Goal: Information Seeking & Learning: Find specific fact

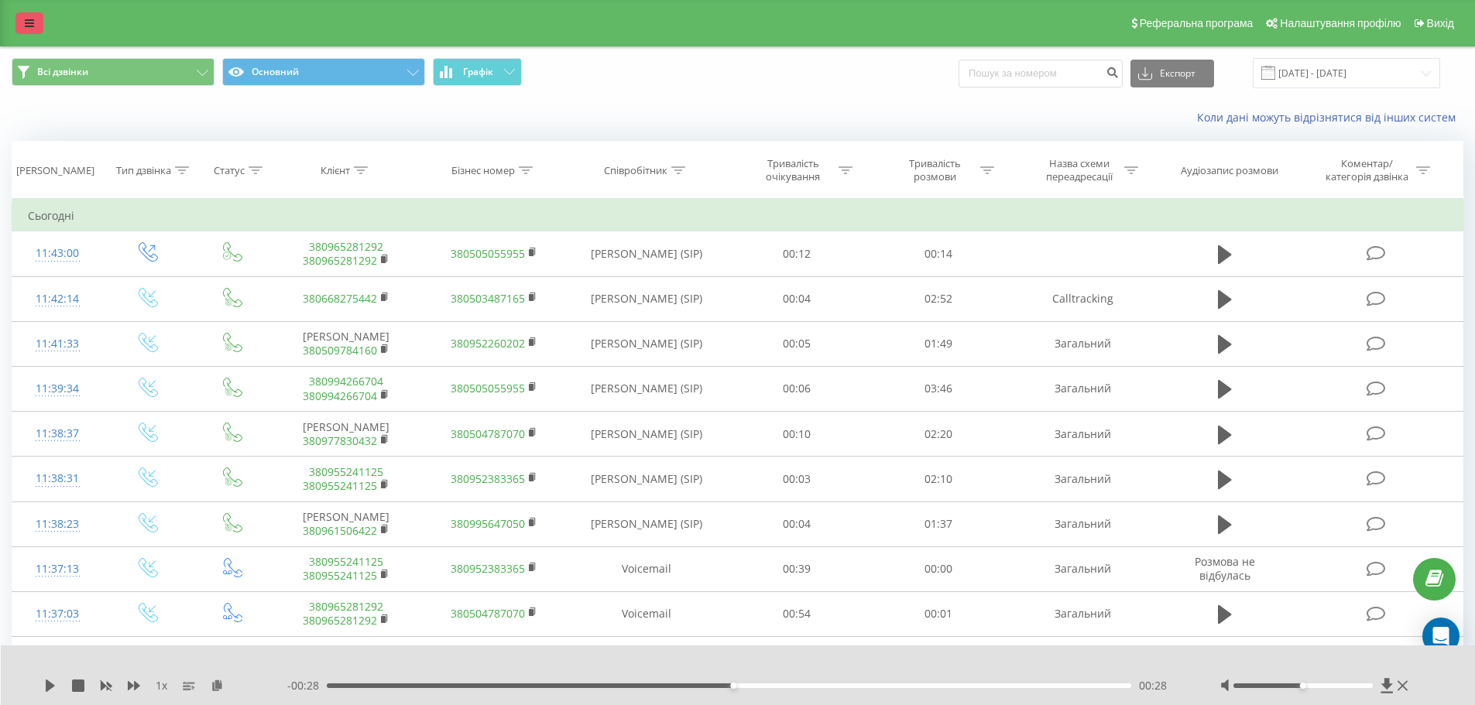
click at [28, 19] on icon at bounding box center [29, 23] width 9 height 11
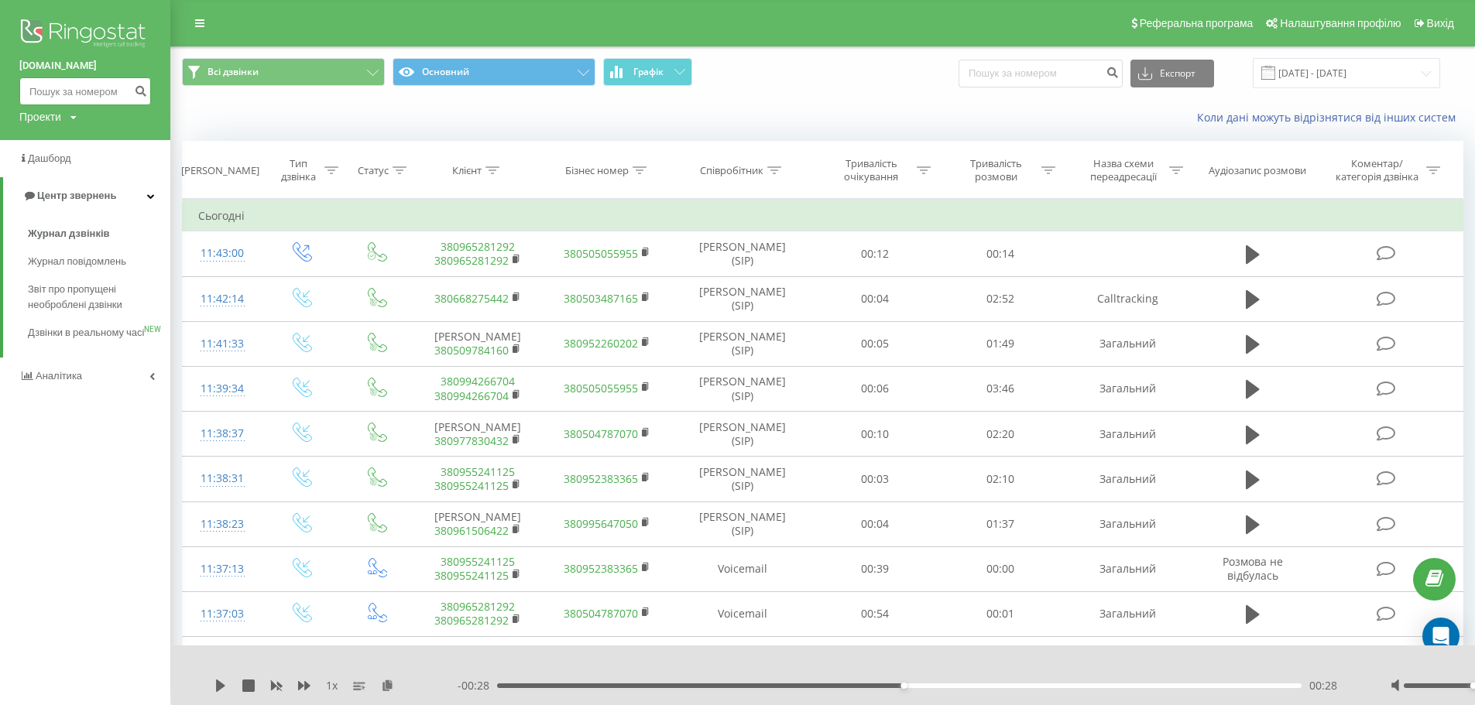
click at [90, 86] on input at bounding box center [85, 91] width 132 height 28
paste input "380665875515"
type input "380665875515"
click at [142, 94] on icon "submit" at bounding box center [140, 88] width 13 height 9
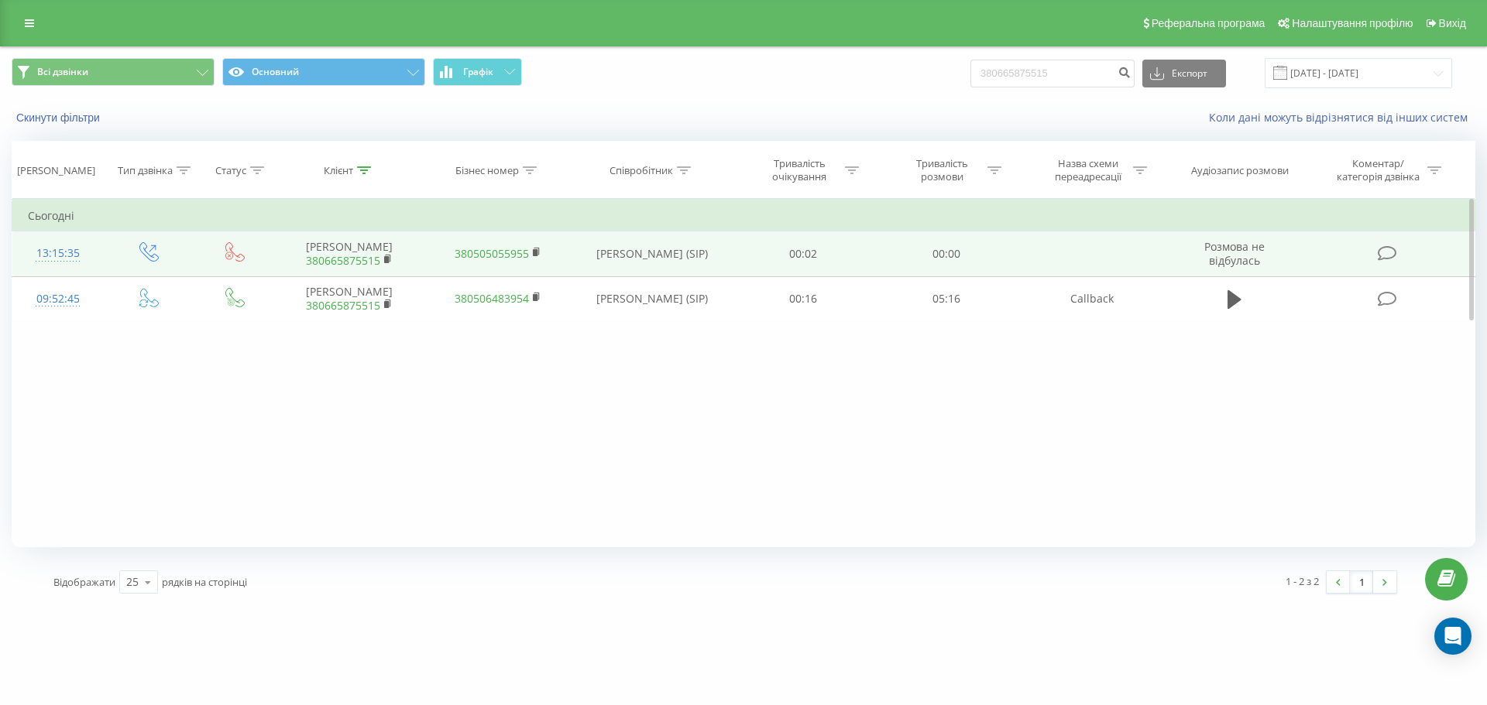
click at [353, 260] on link "380665875515" at bounding box center [343, 260] width 74 height 15
